Goal: Task Accomplishment & Management: Complete application form

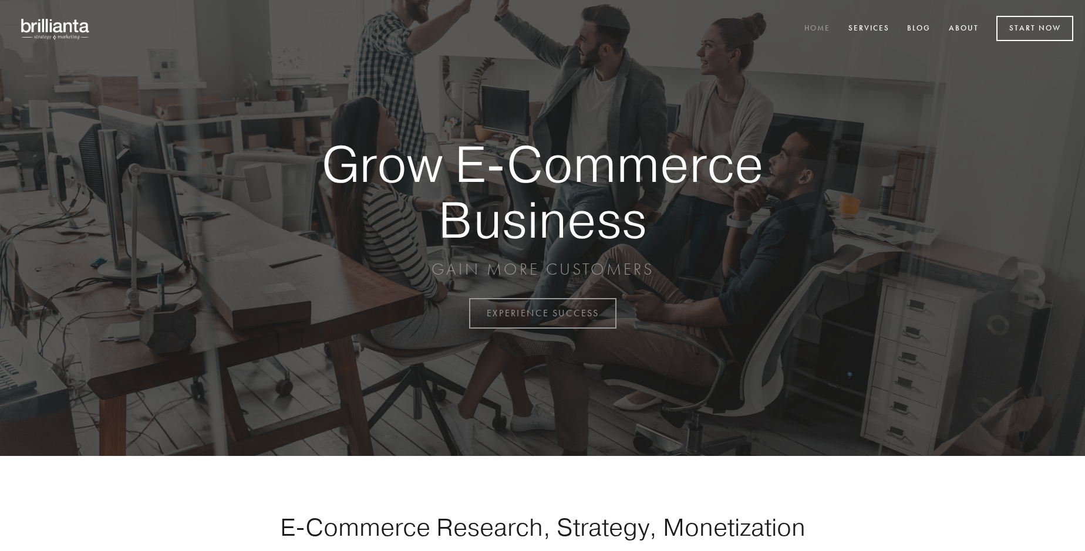
scroll to position [3078, 0]
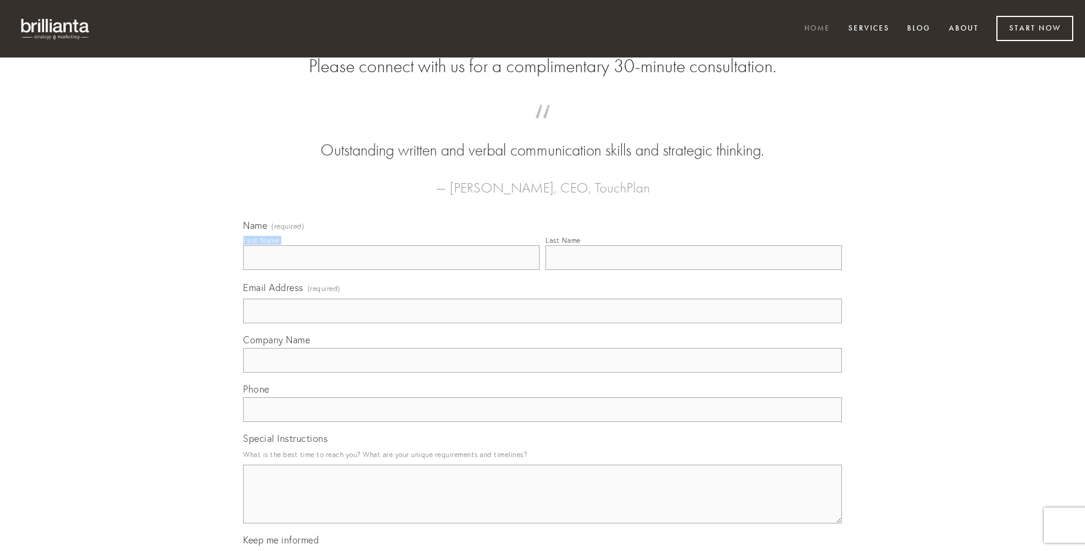
type input "[PERSON_NAME]"
click at [693, 270] on input "Last Name" at bounding box center [694, 257] width 297 height 25
type input "[PERSON_NAME]"
click at [543, 324] on input "Email Address (required)" at bounding box center [542, 311] width 599 height 25
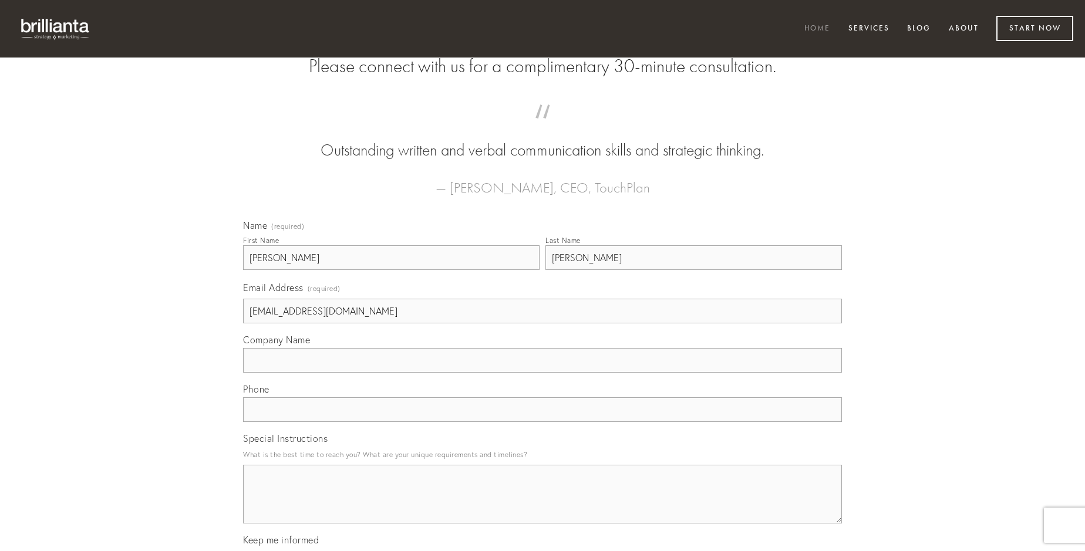
type input "[EMAIL_ADDRESS][DOMAIN_NAME]"
click at [543, 373] on input "Company Name" at bounding box center [542, 360] width 599 height 25
type input "celebrer"
click at [543, 422] on input "text" at bounding box center [542, 410] width 599 height 25
click at [543, 505] on textarea "Special Instructions" at bounding box center [542, 494] width 599 height 59
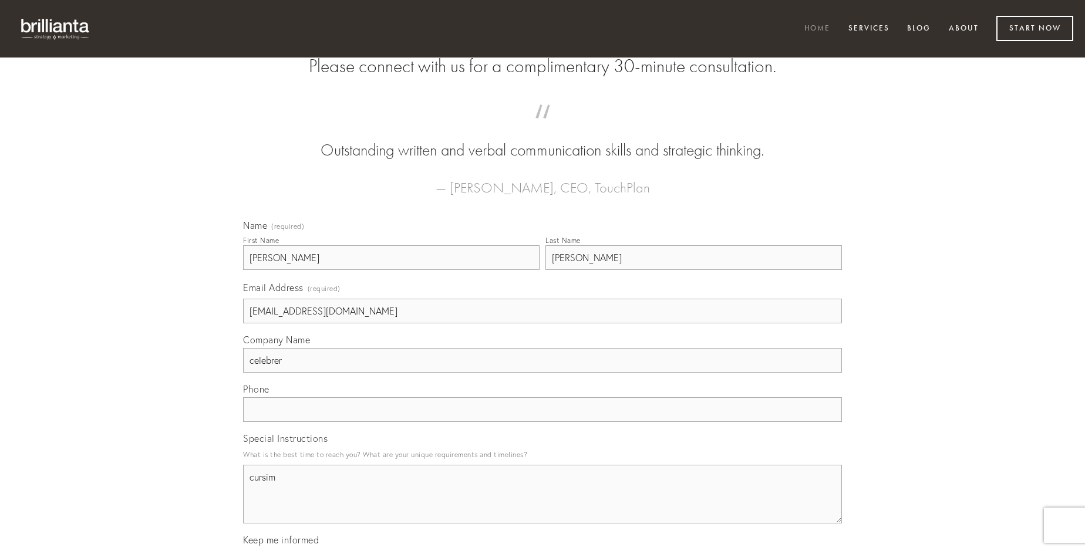
type textarea "cursim"
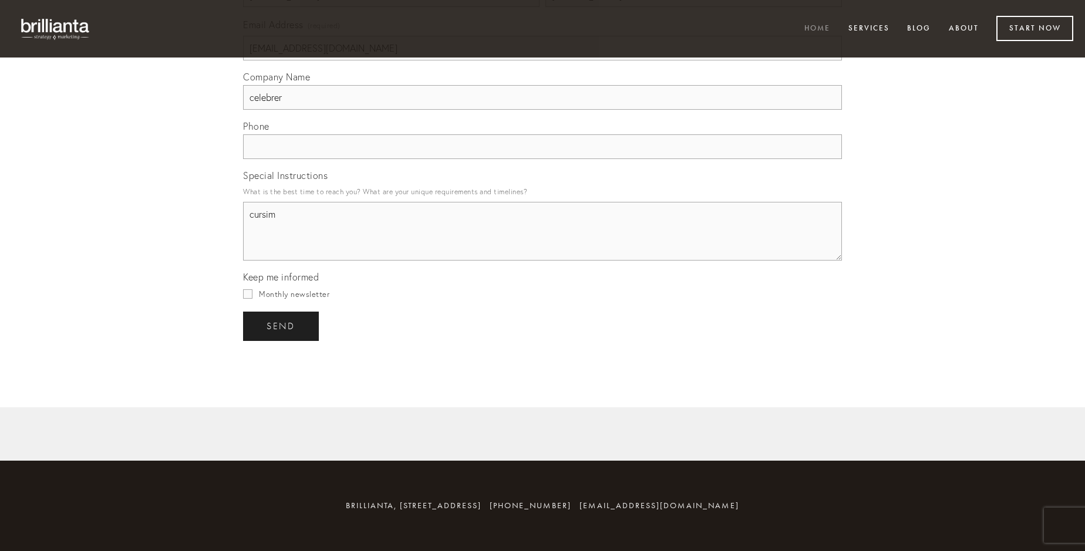
click at [282, 326] on span "send" at bounding box center [281, 326] width 29 height 11
